Goal: Browse casually: Explore the website without a specific task or goal

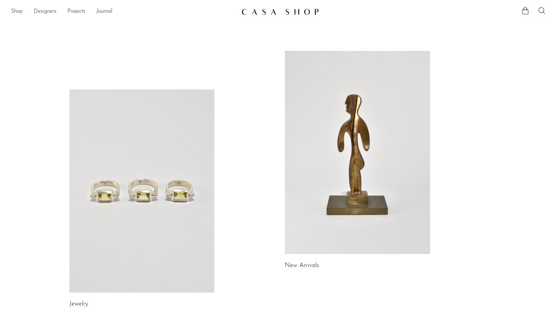
click at [19, 14] on link "Shop" at bounding box center [17, 11] width 12 height 9
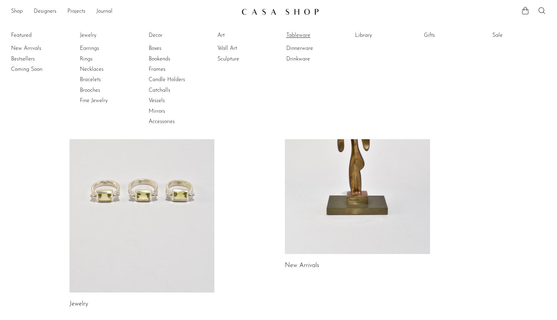
click at [303, 37] on link "Tableware" at bounding box center [312, 36] width 52 height 8
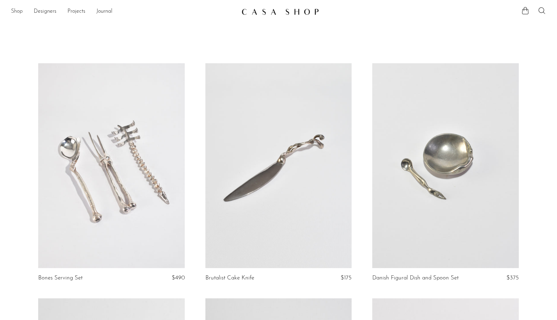
click at [16, 11] on link "Shop" at bounding box center [17, 11] width 12 height 9
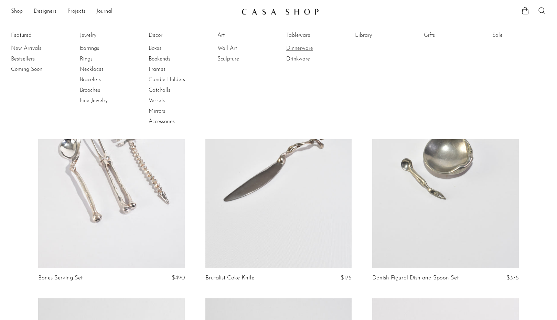
click at [298, 49] on link "Dinnerware" at bounding box center [312, 49] width 52 height 8
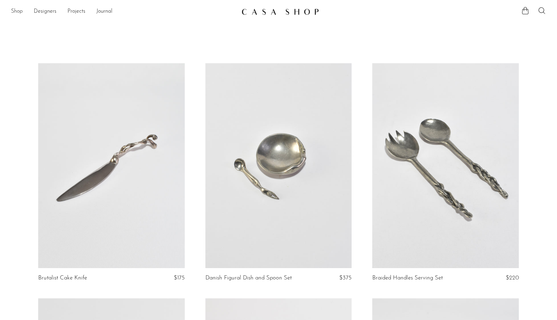
click at [19, 12] on link "Shop" at bounding box center [17, 11] width 12 height 9
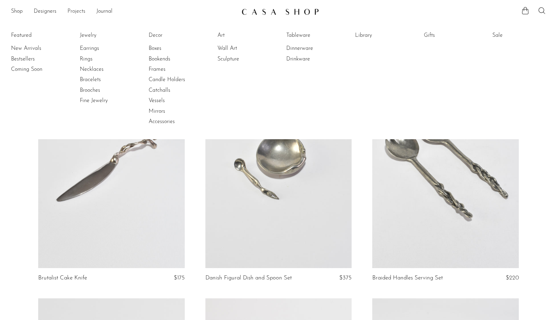
click at [81, 12] on link "Projects" at bounding box center [76, 11] width 18 height 9
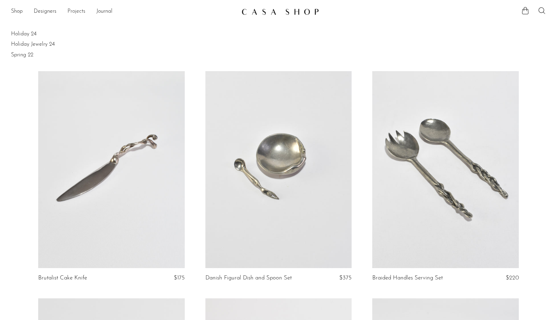
click at [77, 10] on link "Projects" at bounding box center [76, 11] width 18 height 9
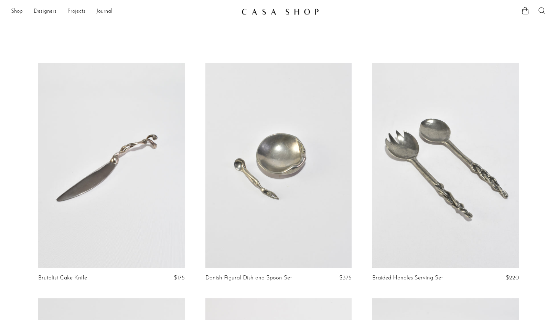
click at [74, 11] on link "Projects" at bounding box center [76, 11] width 18 height 9
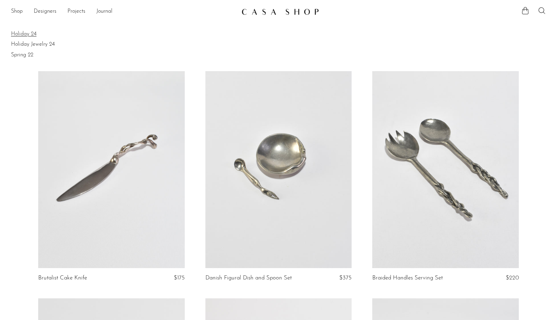
click at [29, 33] on link "Holiday 24" at bounding box center [278, 34] width 535 height 8
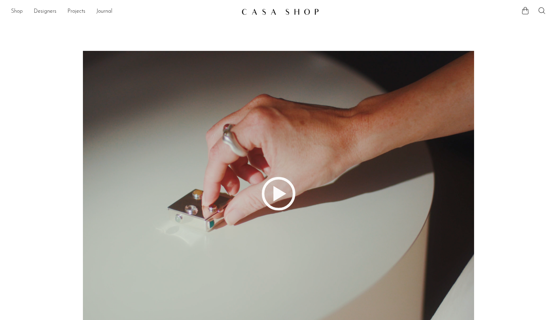
click at [19, 11] on link "Shop" at bounding box center [17, 11] width 12 height 9
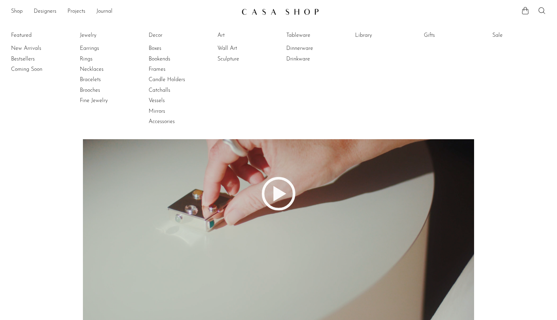
click at [249, 11] on img at bounding box center [280, 11] width 77 height 7
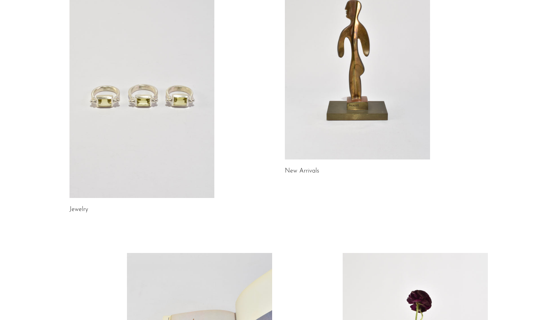
scroll to position [97, 0]
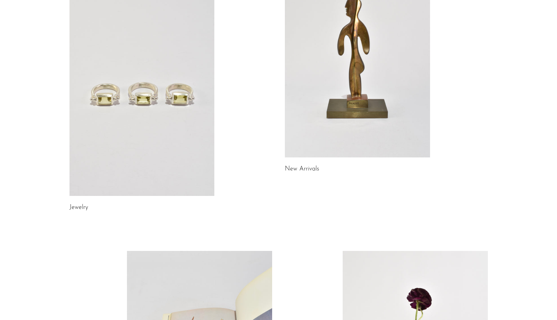
click at [346, 105] on link at bounding box center [357, 55] width 145 height 203
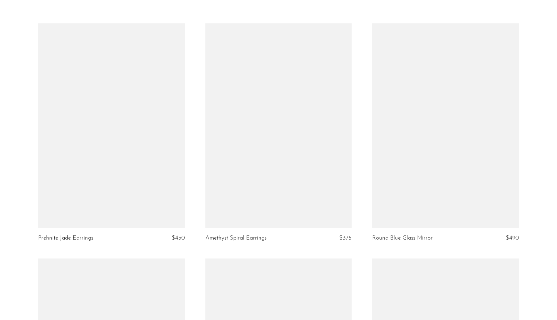
scroll to position [41, 0]
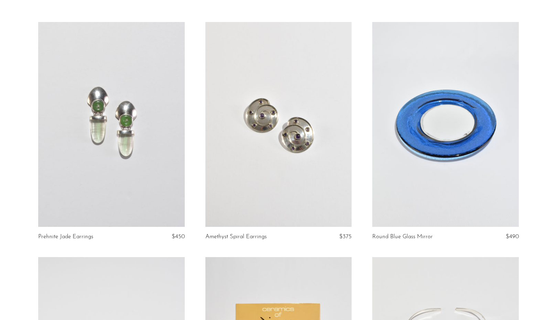
click at [437, 124] on link at bounding box center [445, 124] width 147 height 205
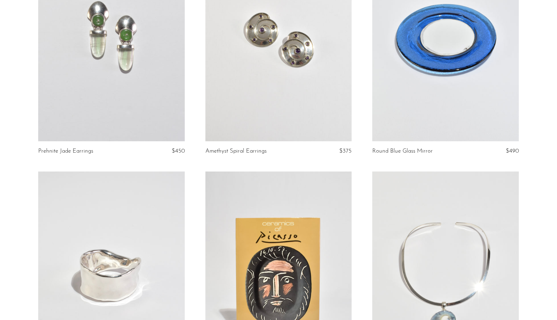
scroll to position [0, 0]
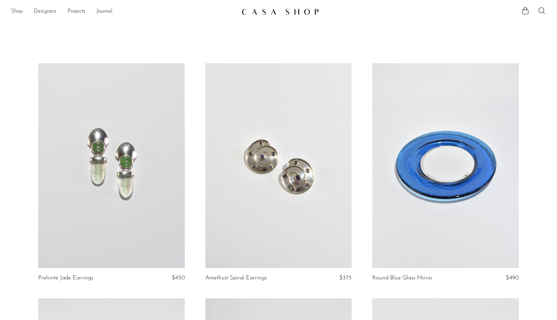
click at [14, 10] on link "Shop" at bounding box center [17, 11] width 12 height 9
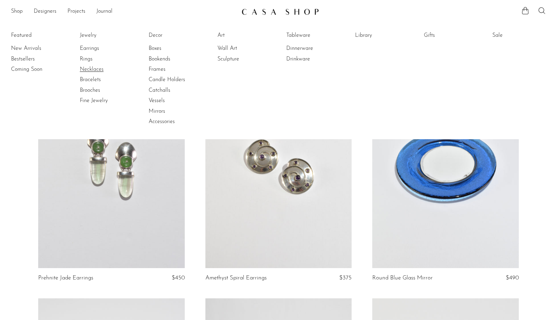
click at [96, 70] on link "Necklaces" at bounding box center [106, 70] width 52 height 8
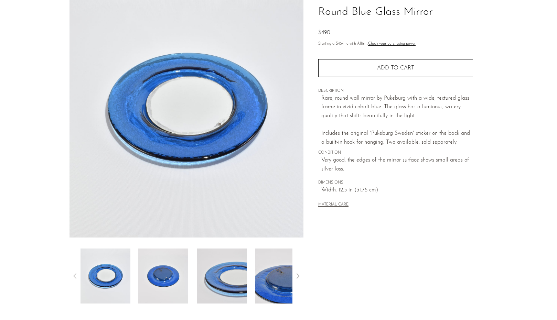
scroll to position [53, 0]
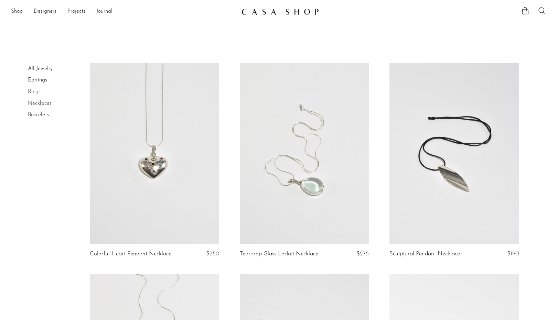
click at [273, 12] on img at bounding box center [280, 11] width 77 height 7
